Goal: Information Seeking & Learning: Learn about a topic

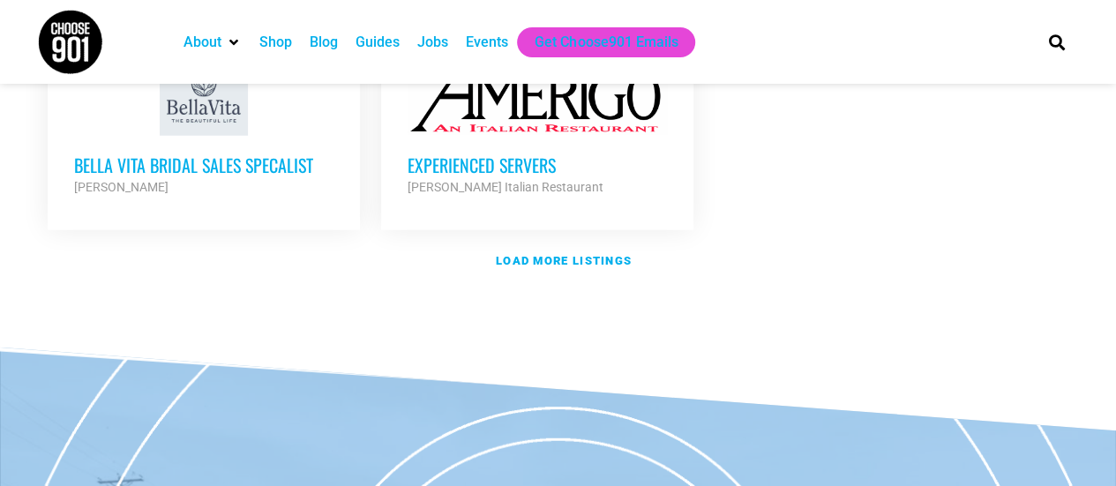
scroll to position [2330, 0]
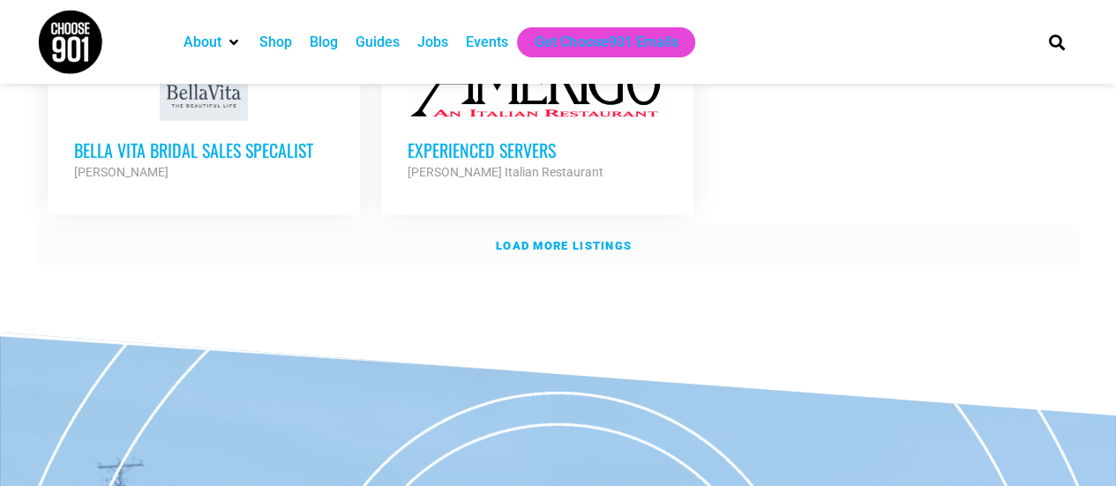
click at [583, 239] on strong "Load more listings" at bounding box center [564, 245] width 136 height 13
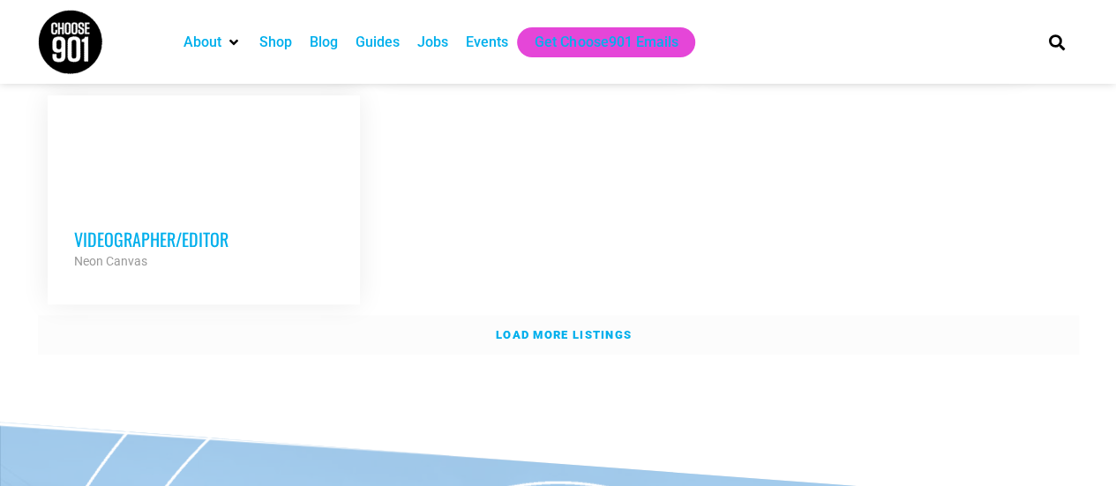
scroll to position [3946, 0]
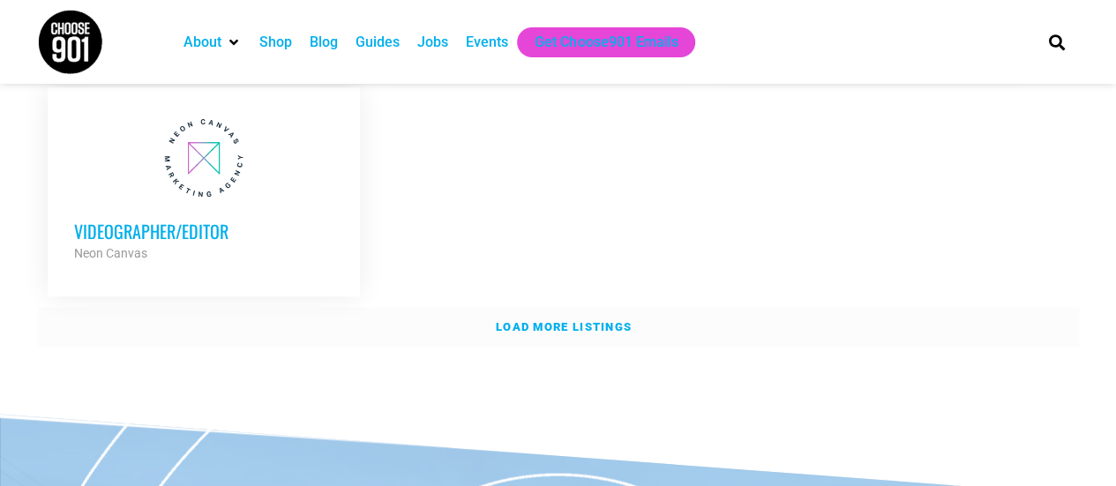
click at [580, 320] on strong "Load more listings" at bounding box center [564, 326] width 136 height 13
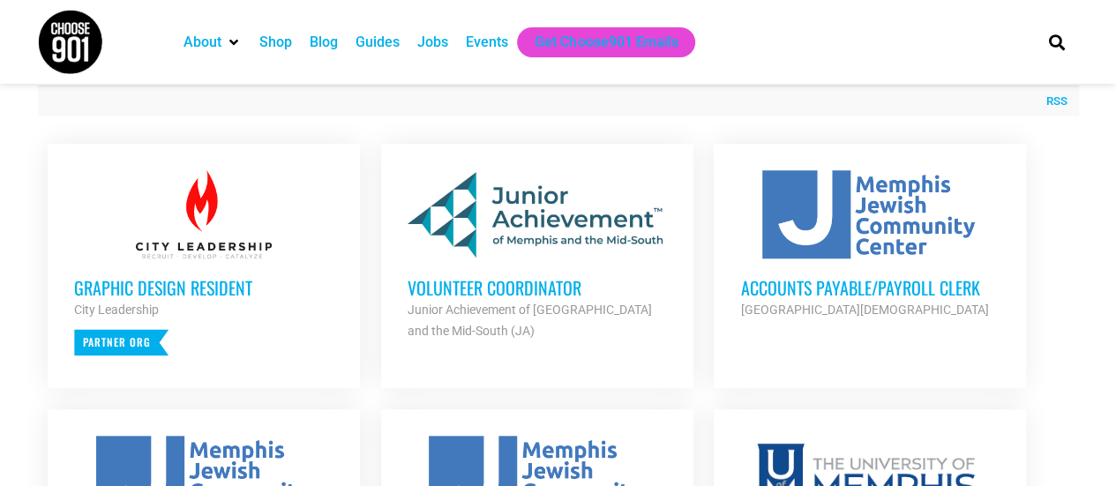
scroll to position [669, 0]
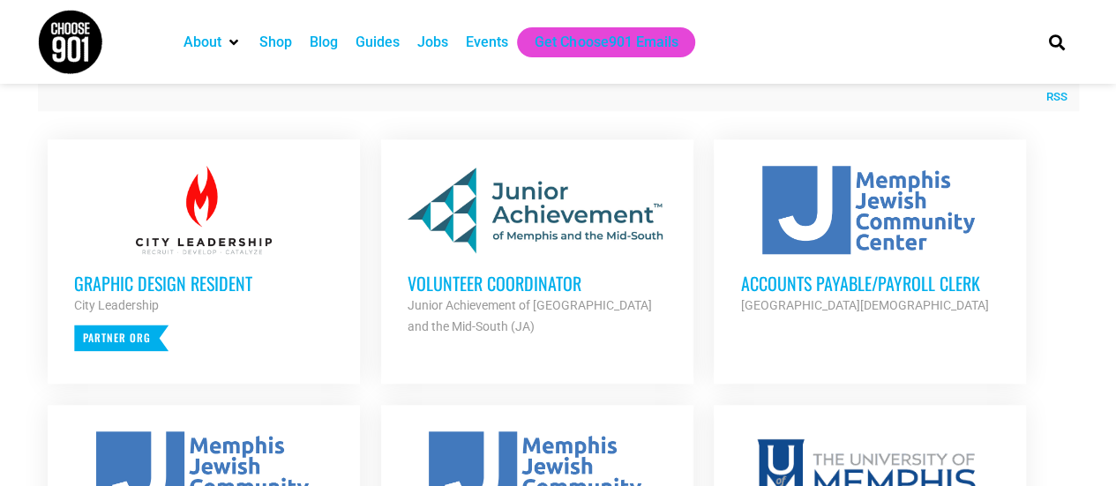
click at [503, 279] on h3 "Volunteer Coordinator" at bounding box center [536, 283] width 259 height 23
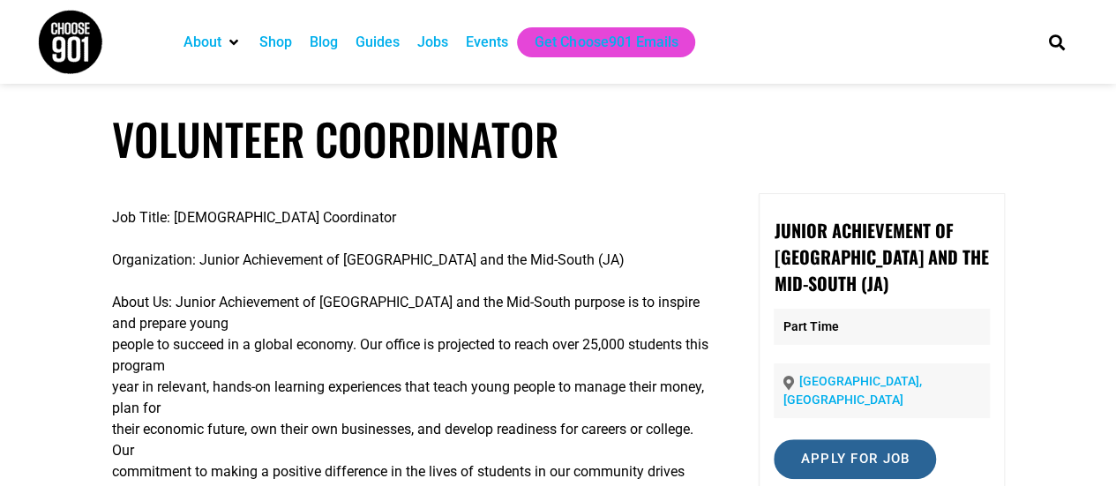
click at [860, 442] on input "Apply for job" at bounding box center [854, 459] width 162 height 40
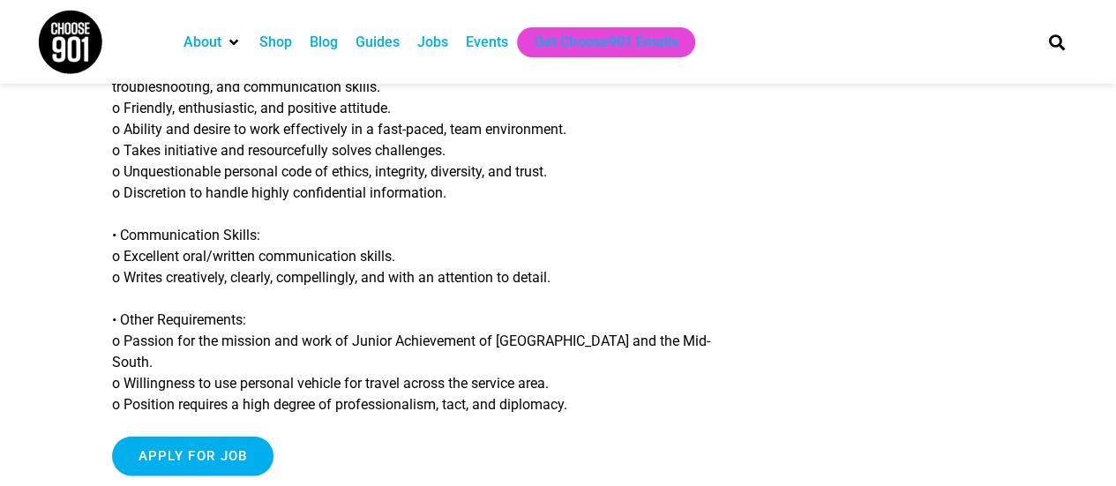
scroll to position [1822, 0]
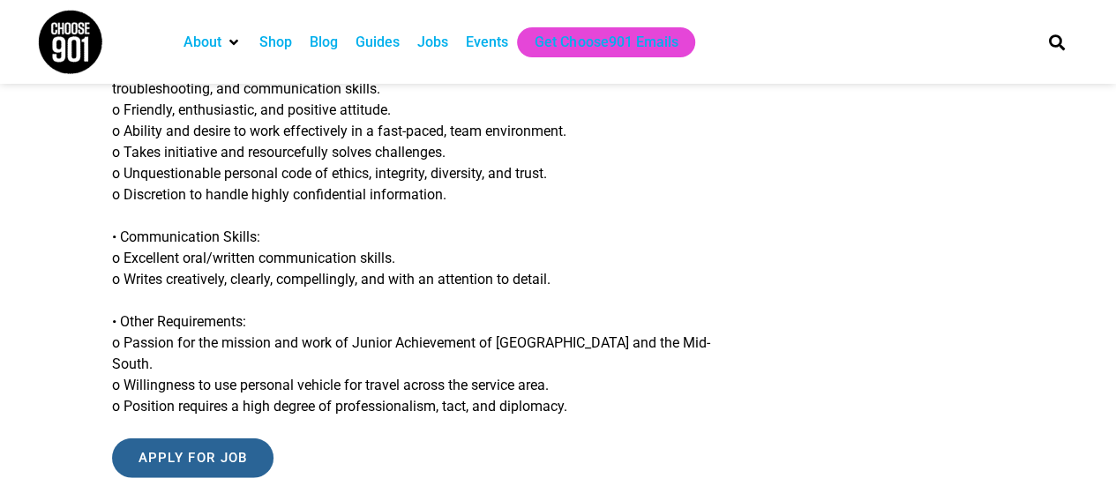
click at [199, 438] on input "Apply for job" at bounding box center [193, 458] width 162 height 40
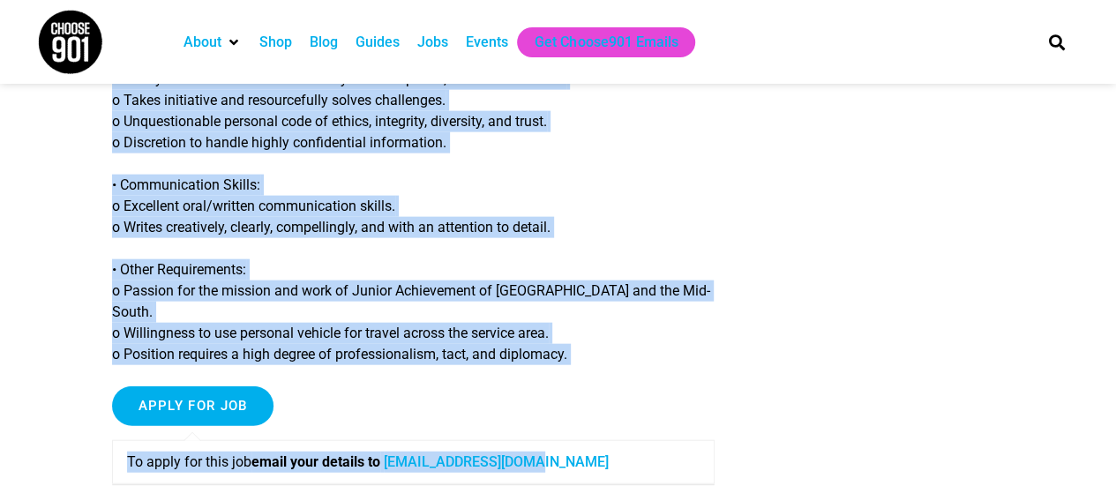
scroll to position [1892, 0]
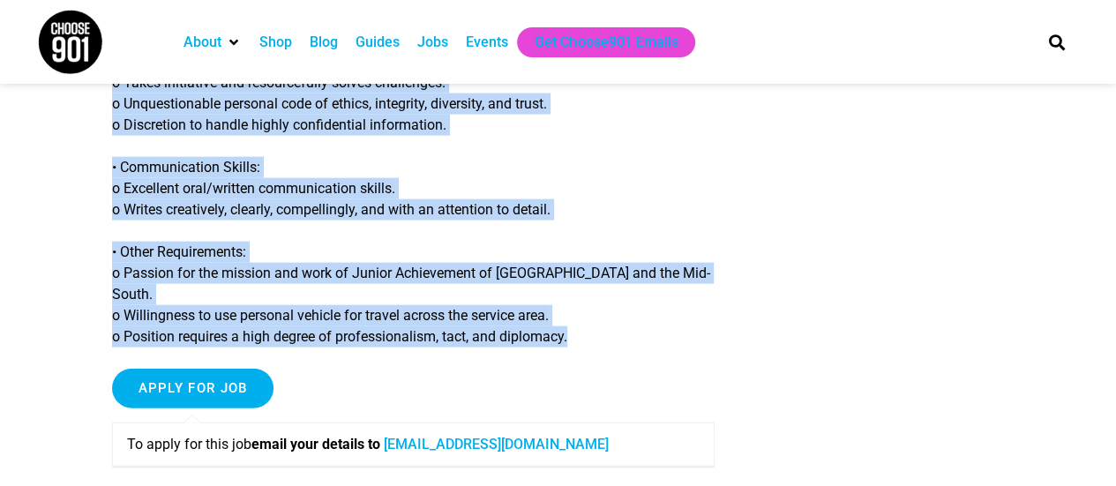
drag, startPoint x: 108, startPoint y: 214, endPoint x: 552, endPoint y: 330, distance: 459.3
copy div "Job Title: Volunteer Coordinator Organization: Junior Achievement of Memphis an…"
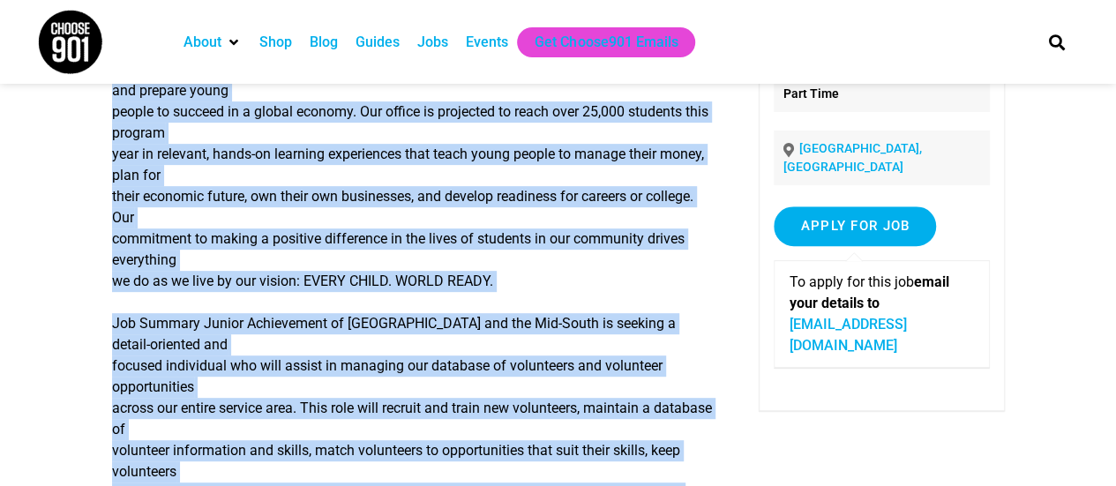
scroll to position [234, 0]
click at [302, 368] on p "Job Summary Junior Achievement of Memphis and the Mid-South is seeking a detail…" at bounding box center [413, 428] width 602 height 233
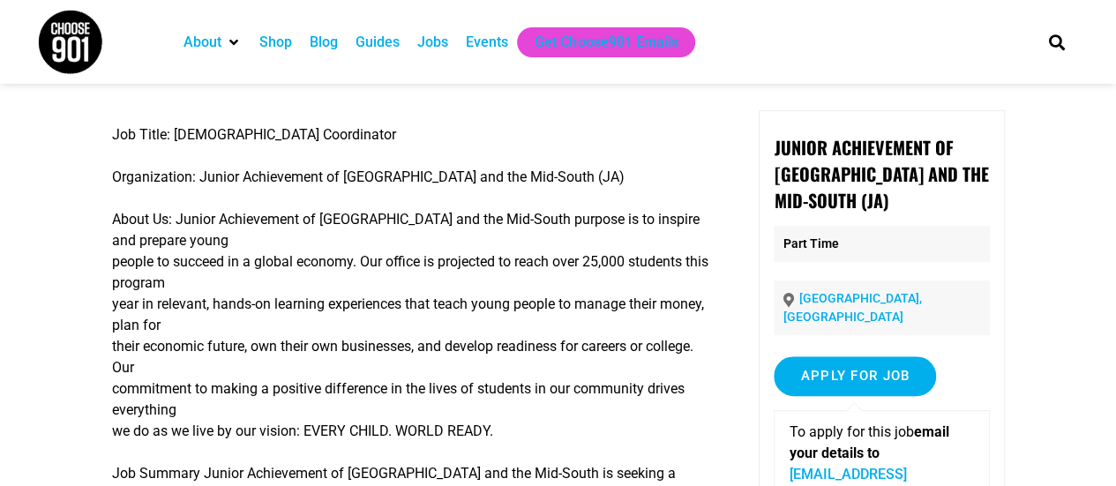
scroll to position [0, 0]
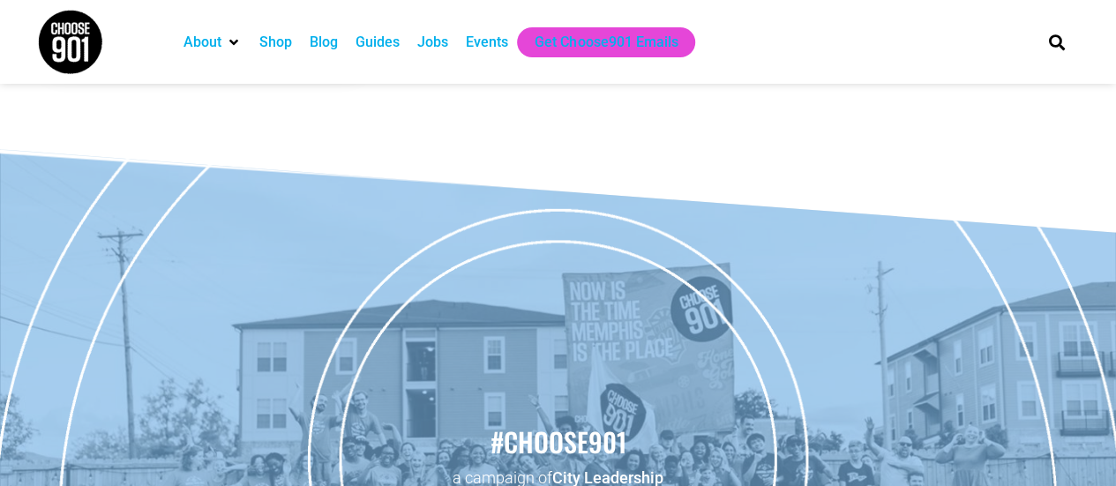
scroll to position [4678, 0]
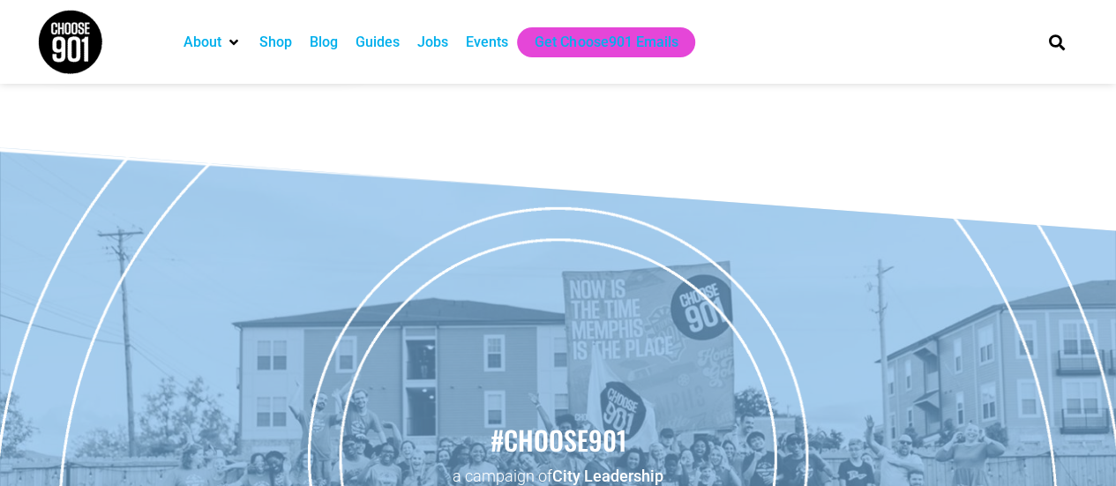
click at [654, 421] on h2 "#choose901" at bounding box center [558, 439] width 1098 height 37
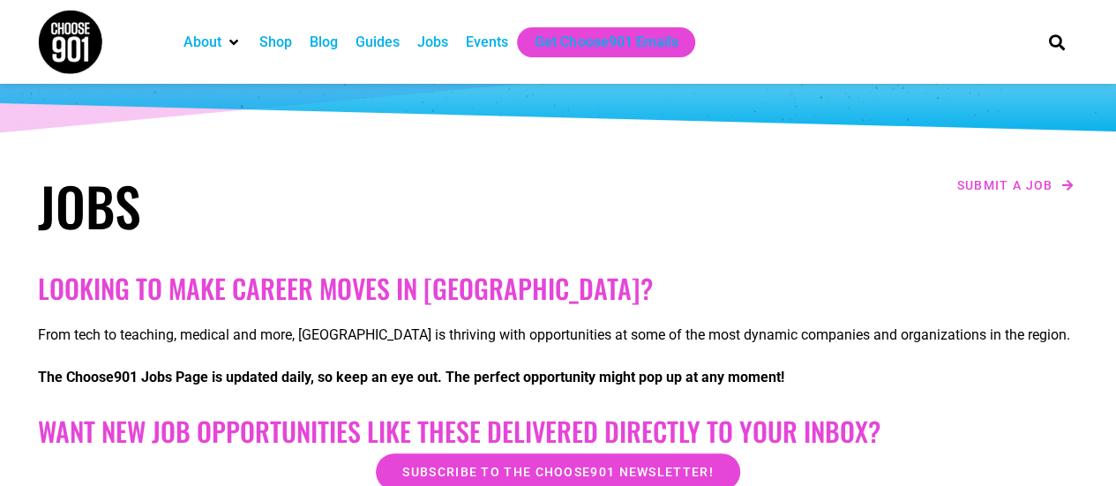
scroll to position [0, 0]
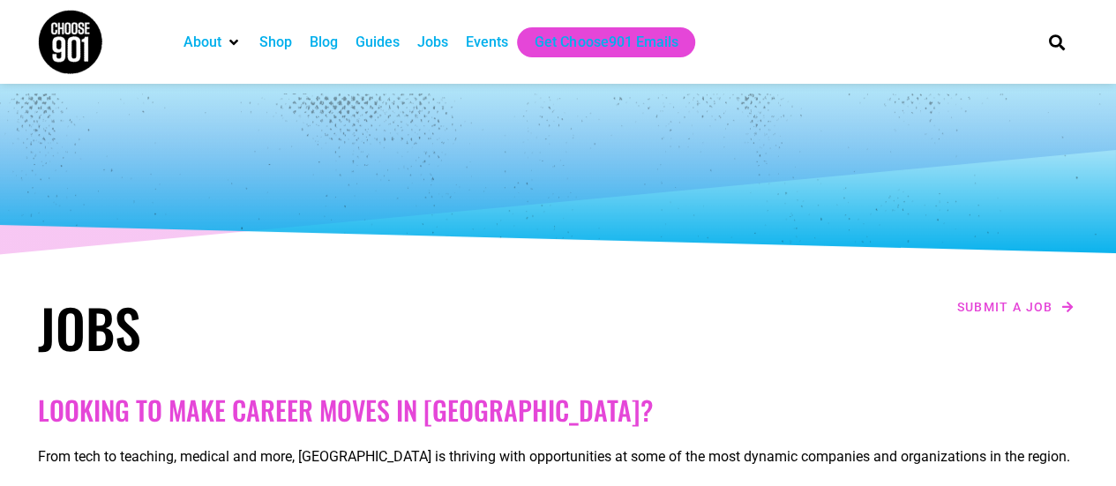
click at [437, 41] on div "Jobs" at bounding box center [432, 42] width 31 height 21
click at [435, 44] on div "Jobs" at bounding box center [432, 42] width 31 height 21
click at [479, 41] on div "Events" at bounding box center [487, 42] width 42 height 21
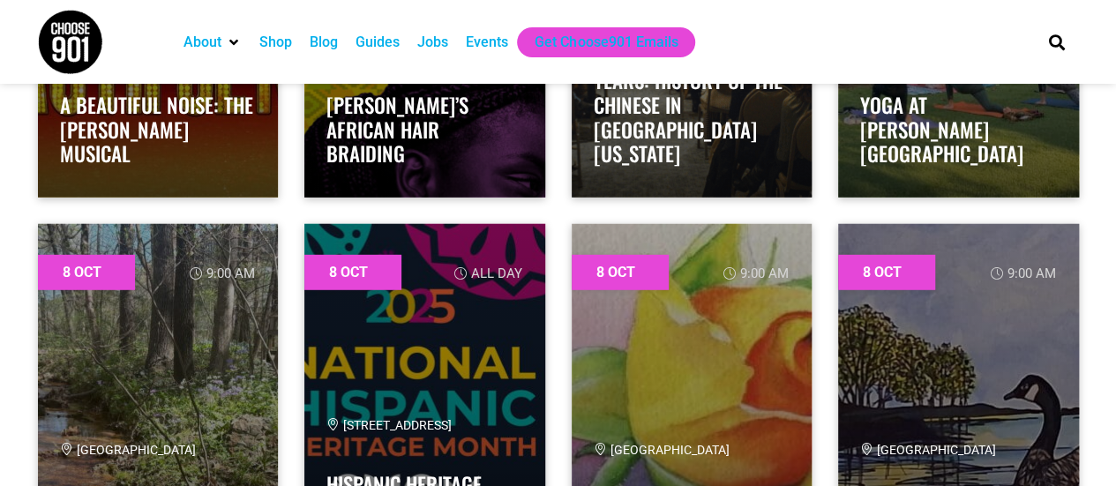
scroll to position [2381, 0]
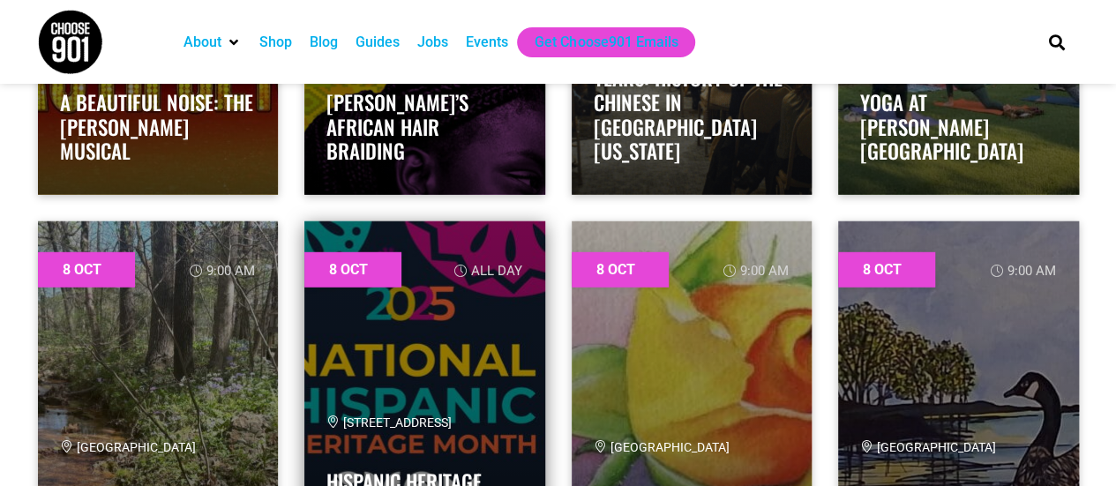
click at [453, 294] on link at bounding box center [424, 397] width 241 height 353
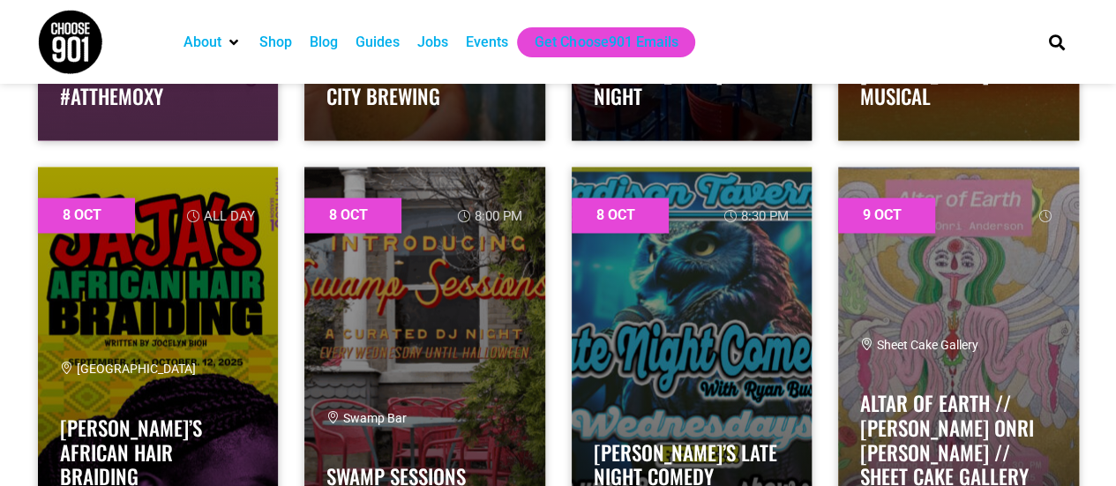
scroll to position [4712, 0]
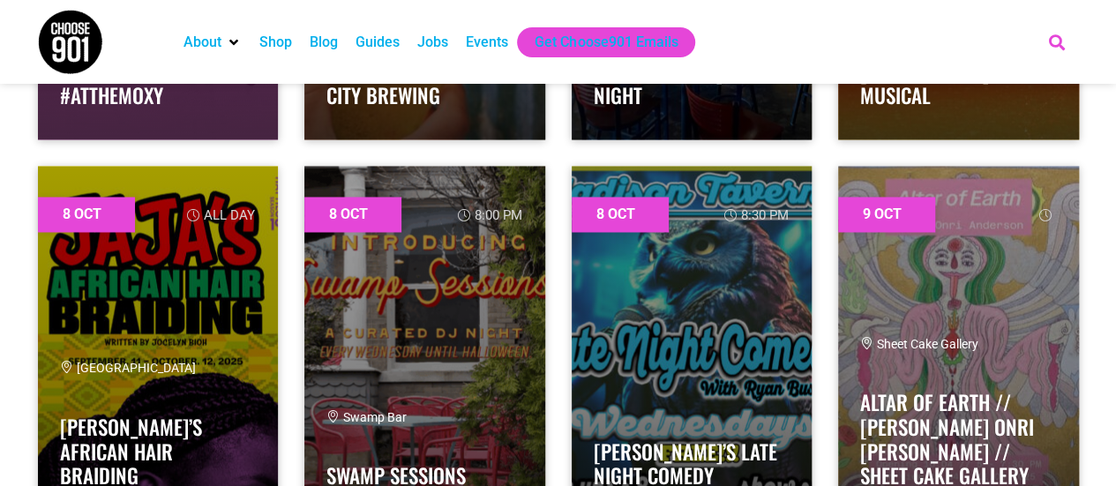
click at [1062, 50] on icon "Search" at bounding box center [1056, 41] width 29 height 29
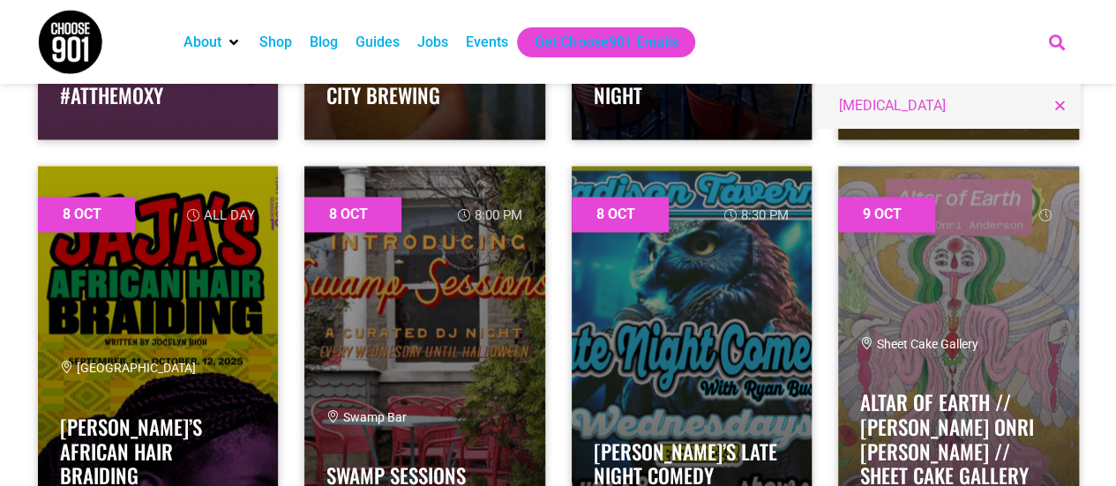
type input "[MEDICAL_DATA]"
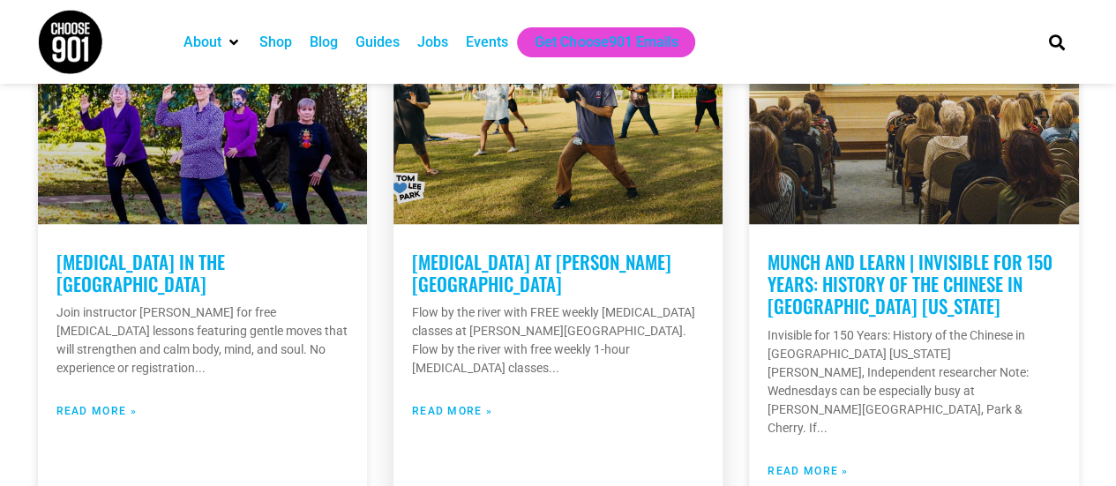
scroll to position [478, 0]
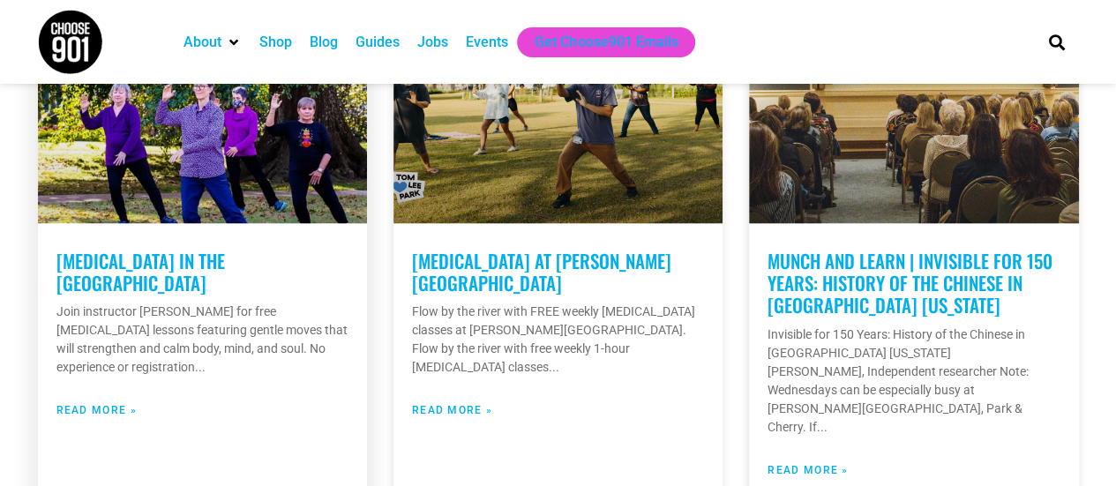
click at [101, 402] on link "Read More »" at bounding box center [96, 410] width 80 height 16
